Goal: Find specific page/section: Find specific page/section

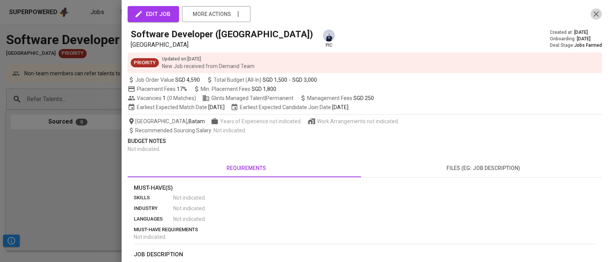
click at [593, 14] on icon "button" at bounding box center [596, 14] width 9 height 9
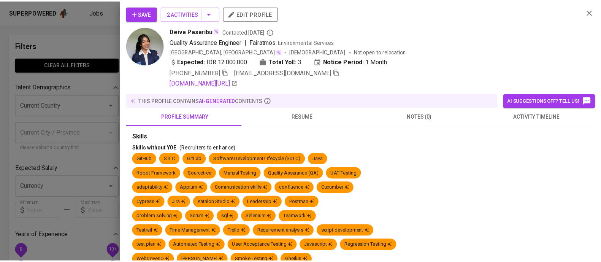
scroll to position [0, 0]
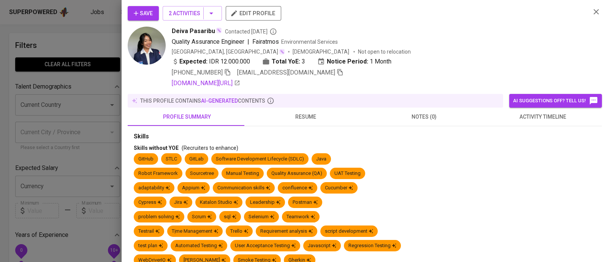
click at [405, 51] on div "[GEOGRAPHIC_DATA], [GEOGRAPHIC_DATA] [DEMOGRAPHIC_DATA] Not open to relocation" at bounding box center [378, 52] width 413 height 8
click at [78, 25] on div at bounding box center [304, 131] width 608 height 262
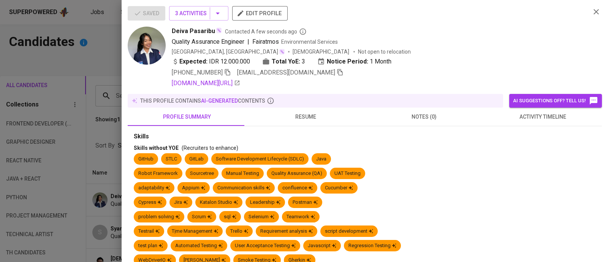
click at [465, 28] on div "Deiva Pasaribu Contacted A few seconds ago" at bounding box center [378, 31] width 413 height 9
